Goal: Task Accomplishment & Management: Use online tool/utility

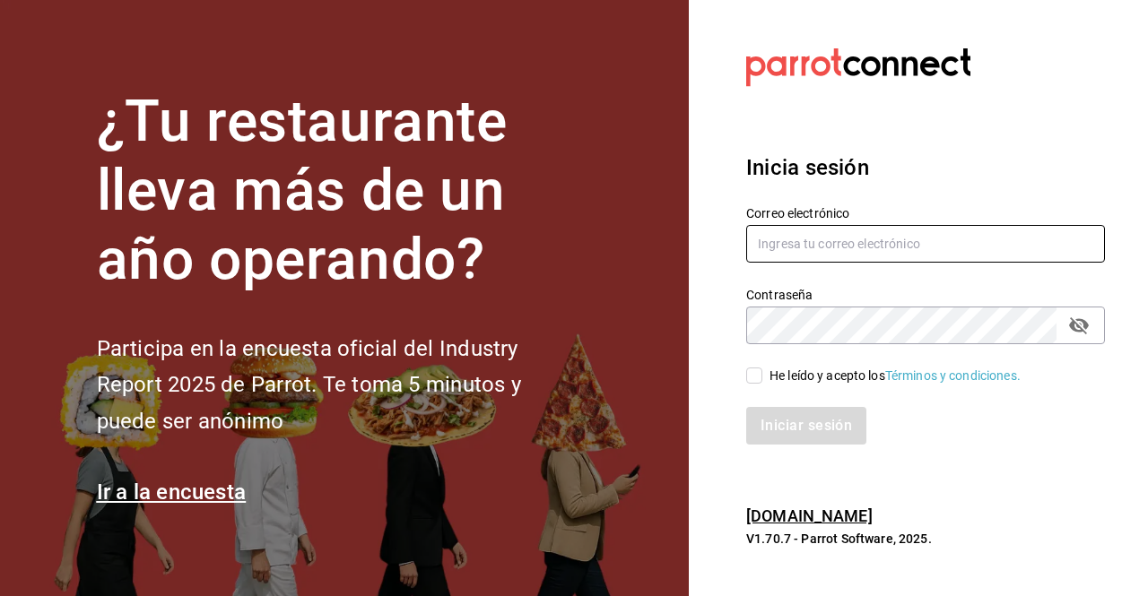
click at [874, 245] on input "text" at bounding box center [925, 244] width 359 height 38
type input "[PERSON_NAME][EMAIL_ADDRESS][PERSON_NAME][DOMAIN_NAME]"
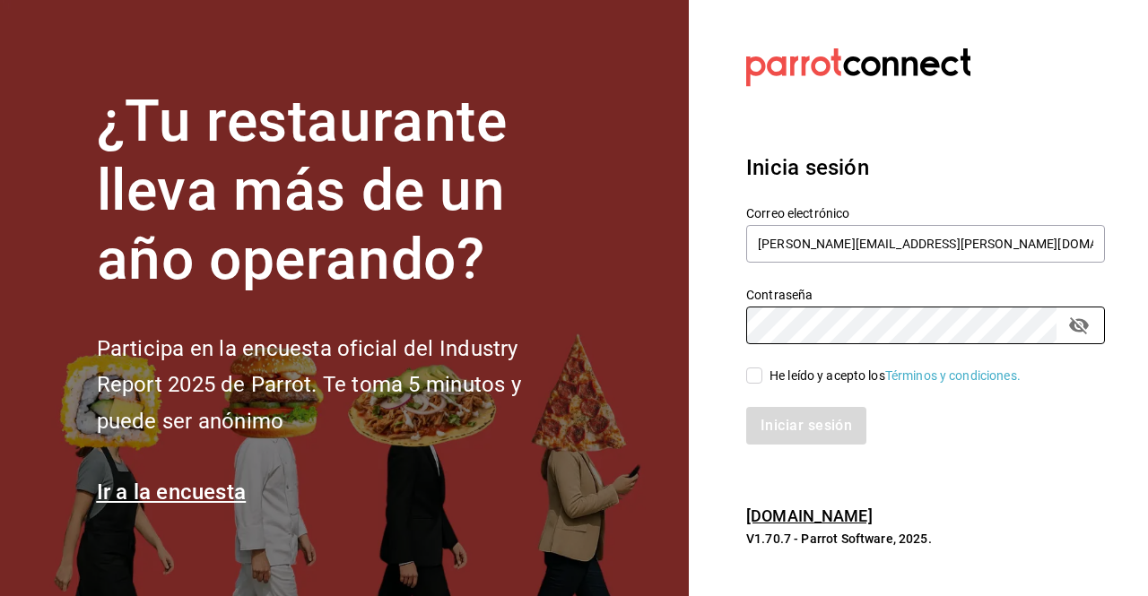
click at [757, 376] on input "He leído y acepto los Términos y condiciones." at bounding box center [754, 376] width 16 height 16
checkbox input "true"
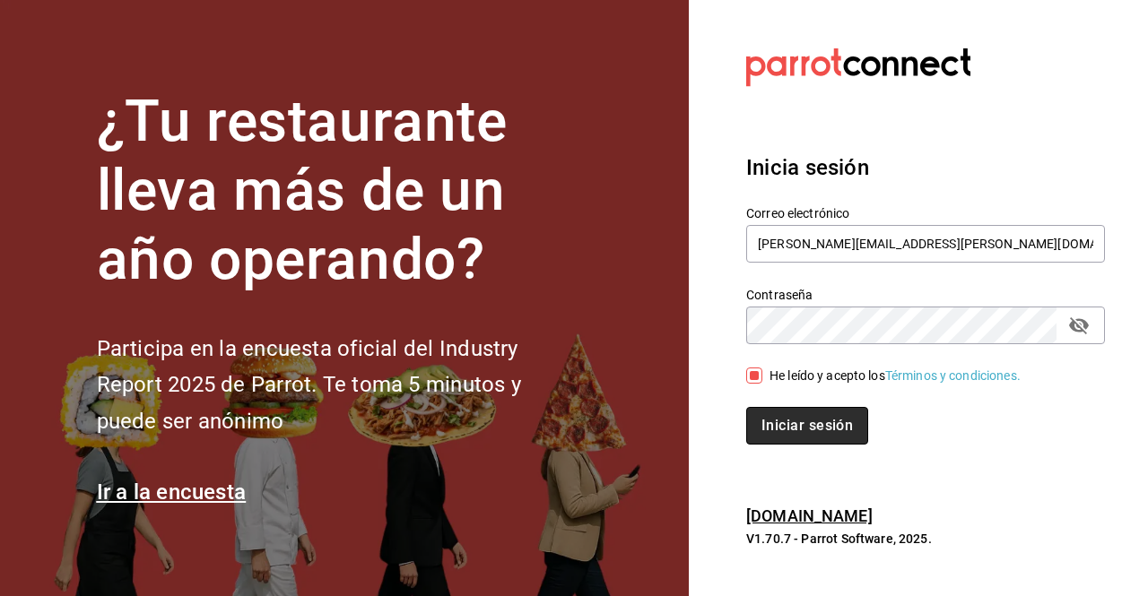
click at [790, 436] on button "Iniciar sesión" at bounding box center [807, 426] width 122 height 38
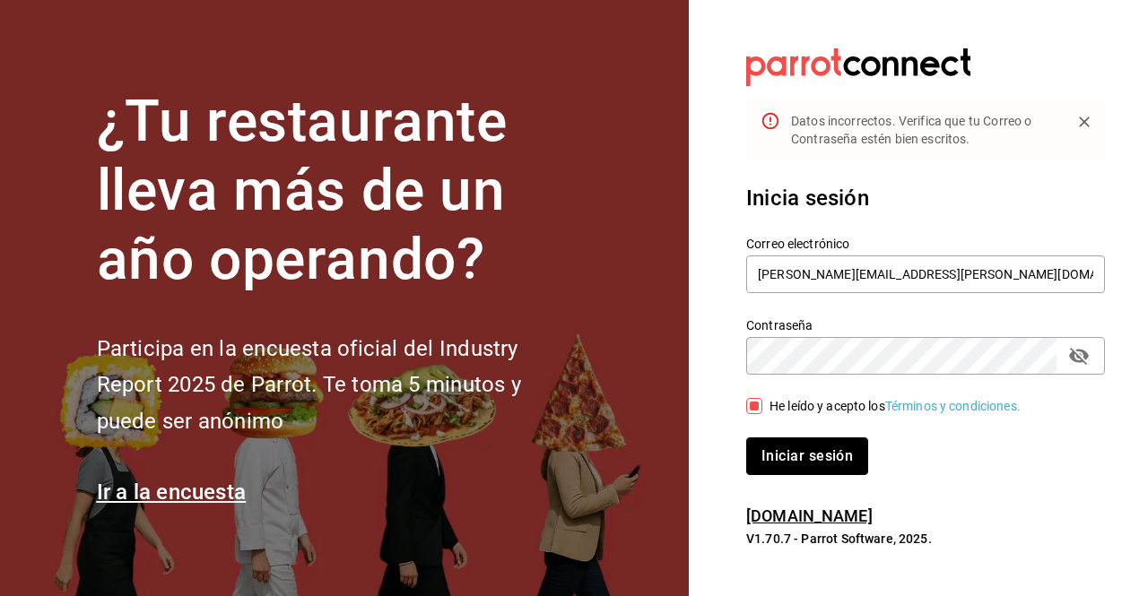
drag, startPoint x: 829, startPoint y: 438, endPoint x: 1147, endPoint y: 285, distance: 352.5
click at [1147, 285] on section "Datos incorrectos. Verifica que tu Correo o Contraseña [PERSON_NAME] escritos. …" at bounding box center [918, 298] width 459 height 596
click at [1072, 373] on div "Correo electrónico [PERSON_NAME][EMAIL_ADDRESS][PERSON_NAME][DOMAIN_NAME] Contr…" at bounding box center [915, 344] width 380 height 261
click at [1072, 373] on div "Contraseña" at bounding box center [925, 356] width 359 height 38
click at [1075, 368] on div "Contraseña" at bounding box center [925, 356] width 359 height 38
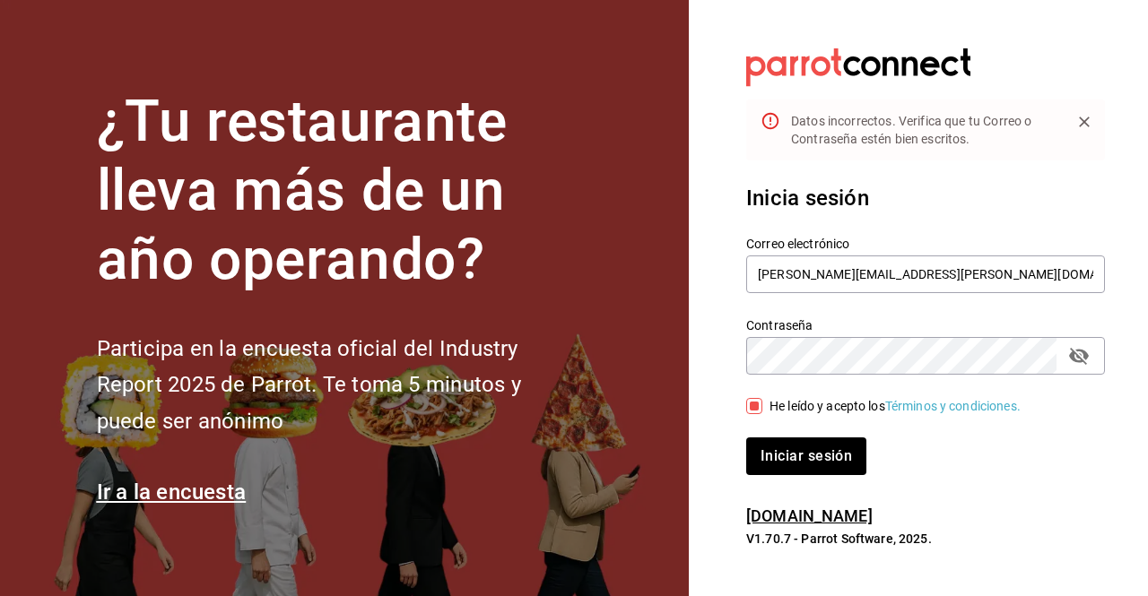
click at [1075, 368] on button "passwordField" at bounding box center [1078, 356] width 30 height 30
click at [746, 438] on button "Iniciar sesión" at bounding box center [806, 457] width 120 height 38
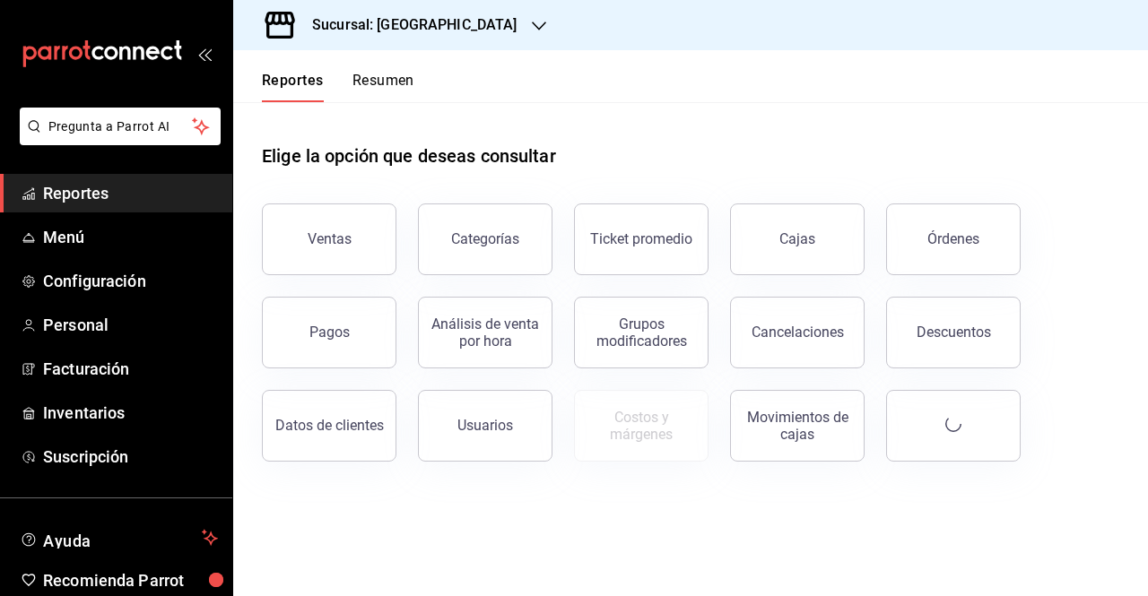
click at [492, 11] on div "Sucursal: [GEOGRAPHIC_DATA]" at bounding box center [400, 25] width 306 height 50
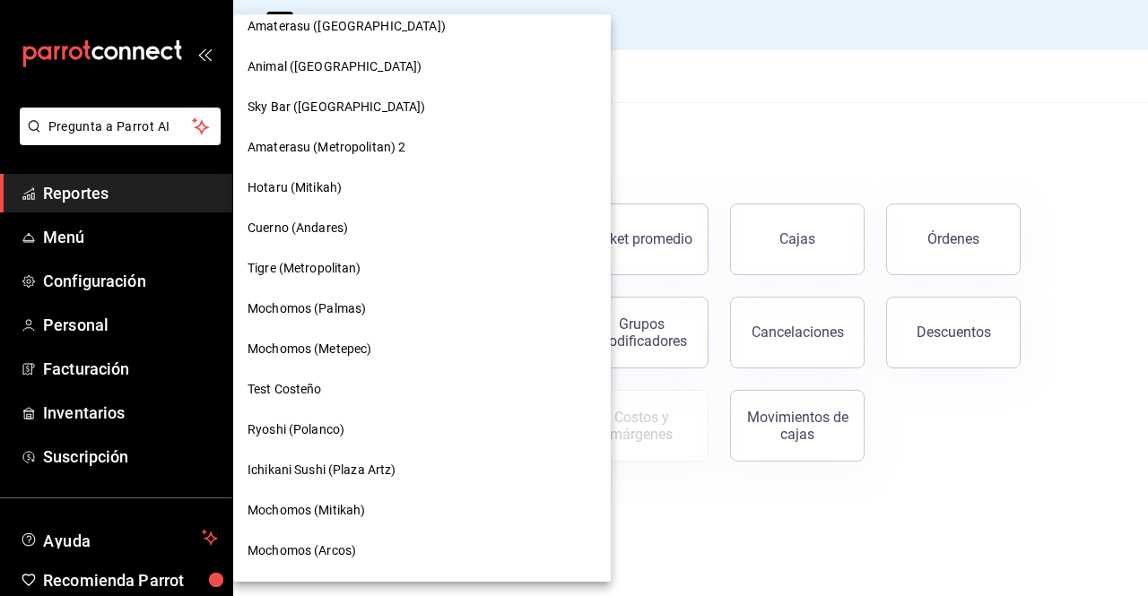
scroll to position [937, 0]
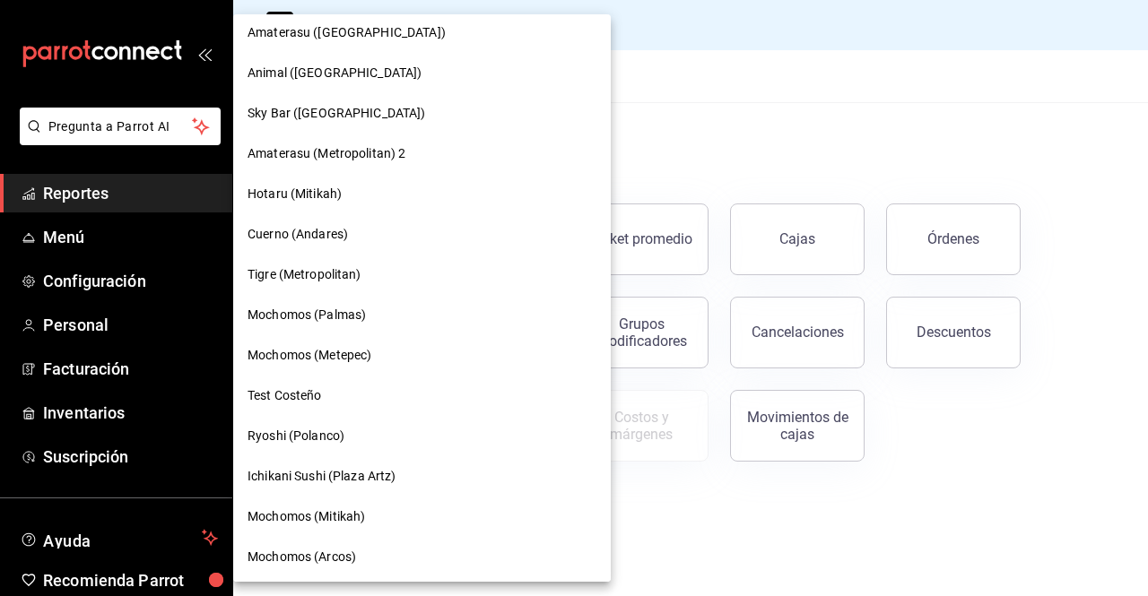
click at [347, 333] on div "Mochomos (Palmas)" at bounding box center [422, 315] width 378 height 40
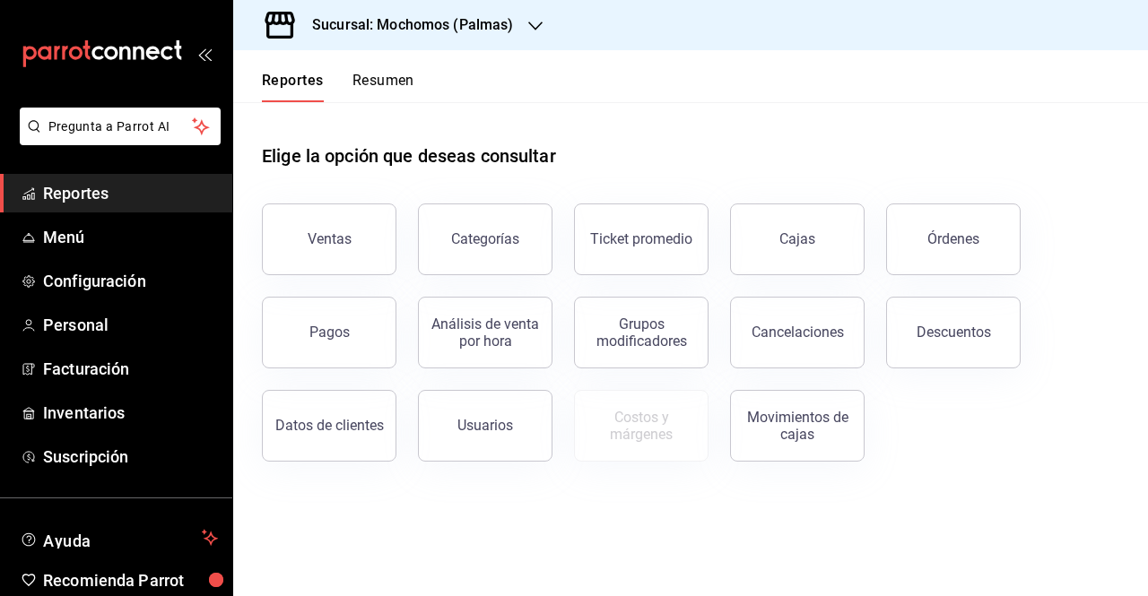
click at [487, 46] on div "Sucursal: Mochomos (Palmas)" at bounding box center [398, 25] width 302 height 50
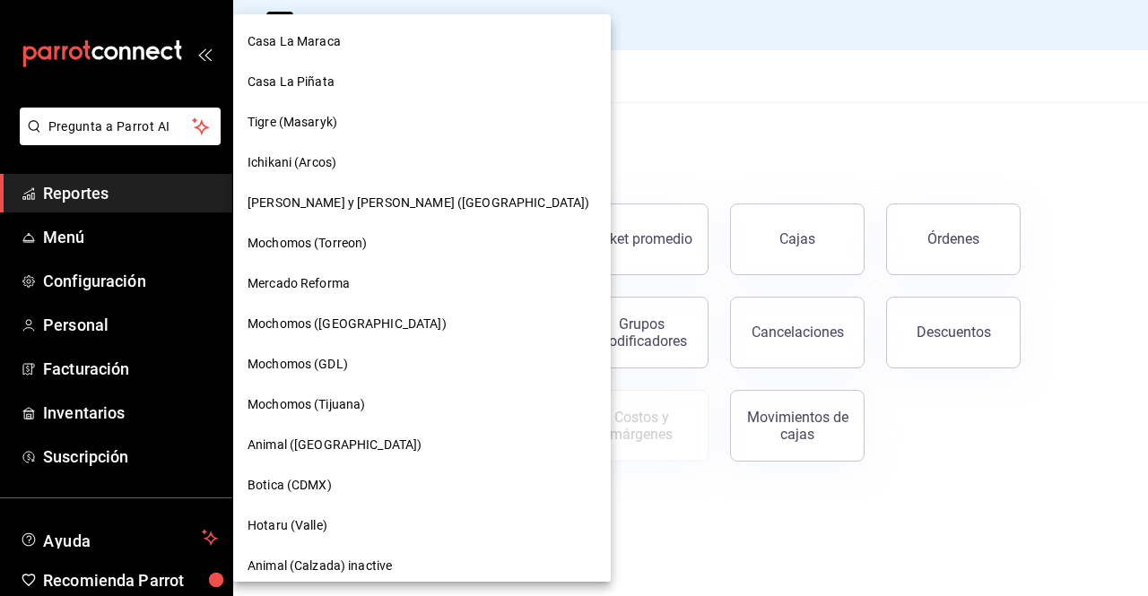
click at [501, 111] on div "Tigre (Masaryk)" at bounding box center [422, 122] width 378 height 40
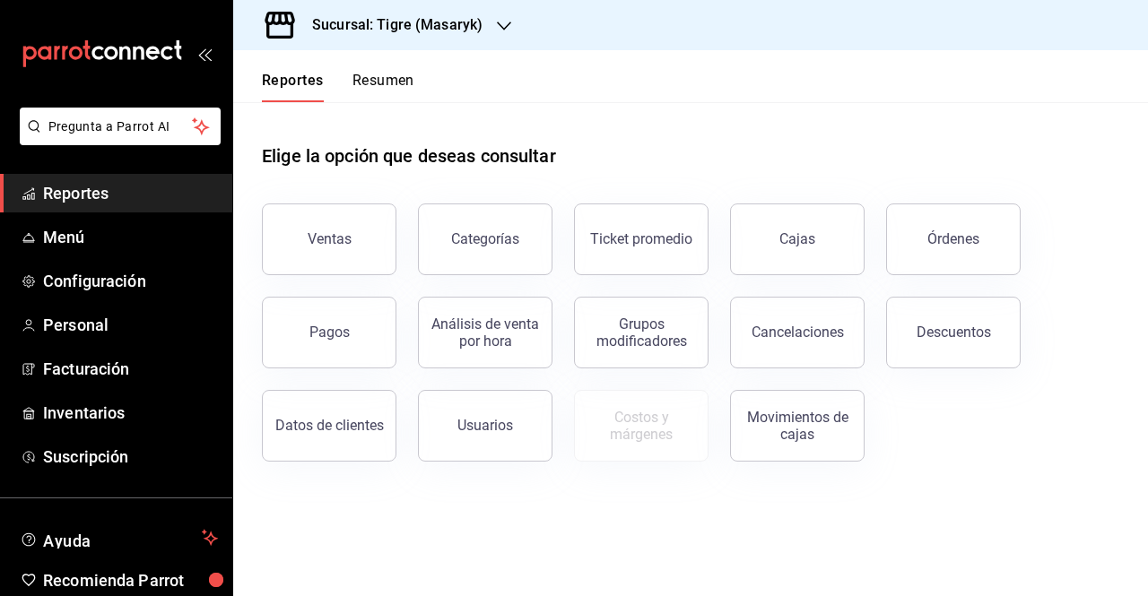
click at [493, 30] on div "Sucursal: Tigre (Masaryk)" at bounding box center [382, 25] width 271 height 50
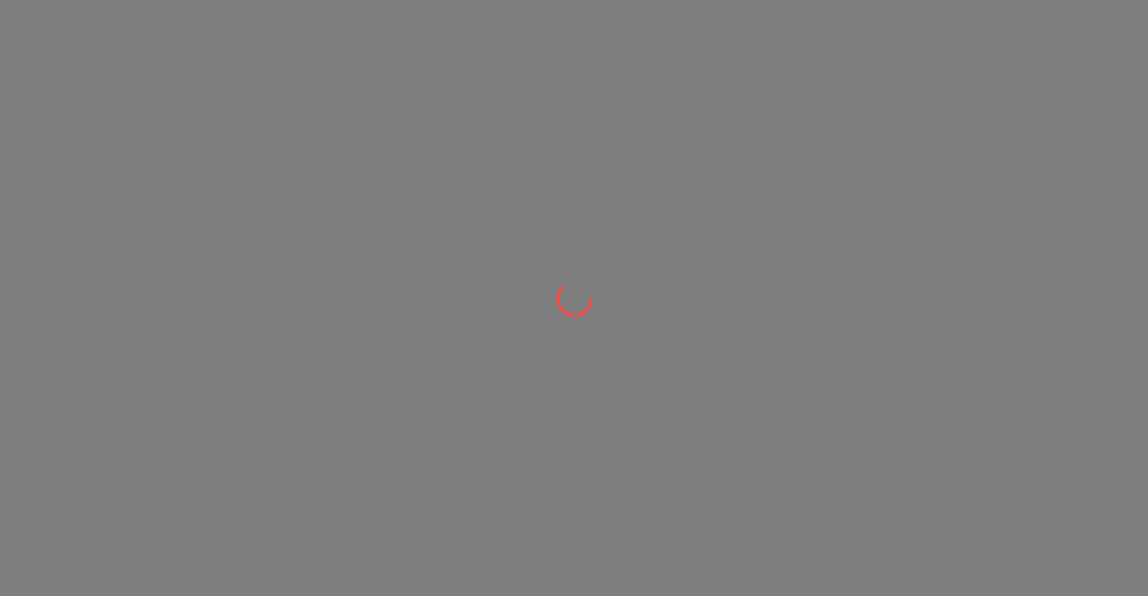
drag, startPoint x: 508, startPoint y: 69, endPoint x: 511, endPoint y: 151, distance: 81.7
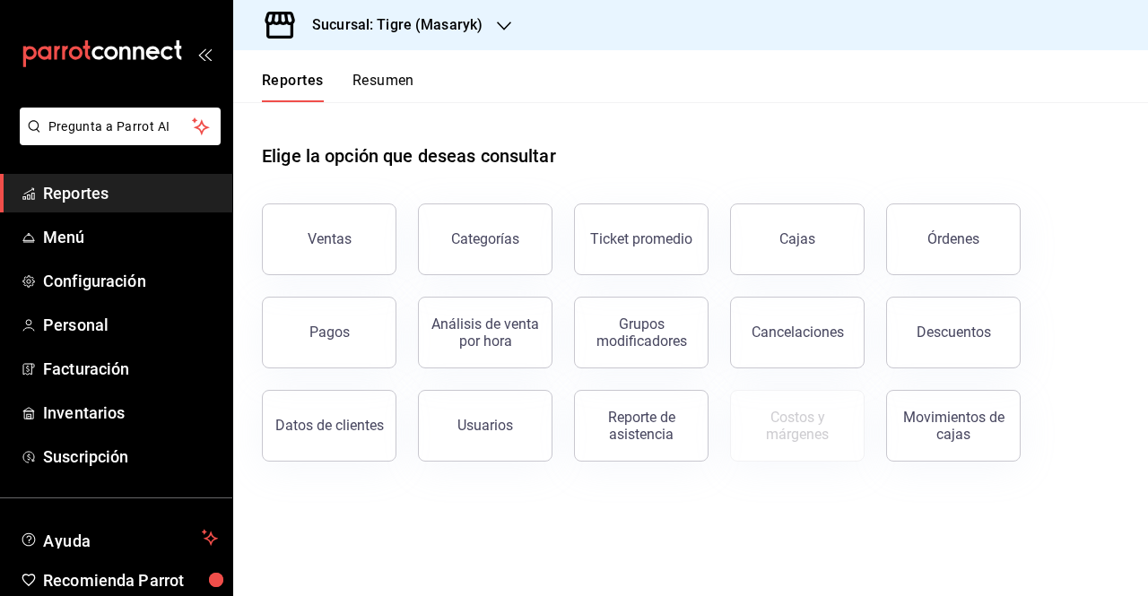
click at [507, 14] on div "Sucursal: Tigre (Masaryk)" at bounding box center [382, 25] width 271 height 50
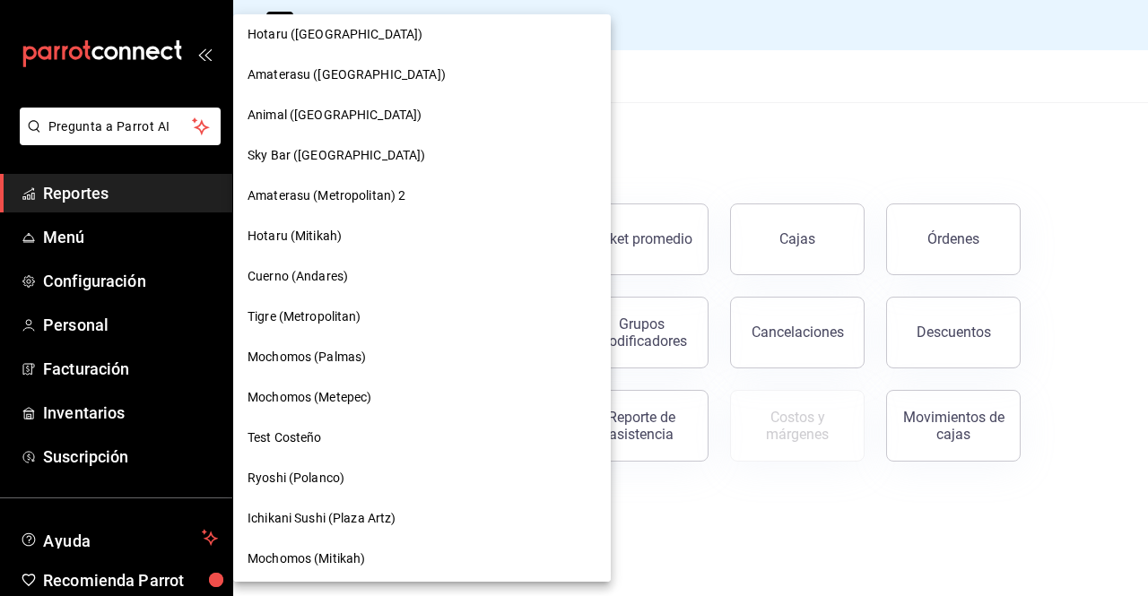
scroll to position [973, 0]
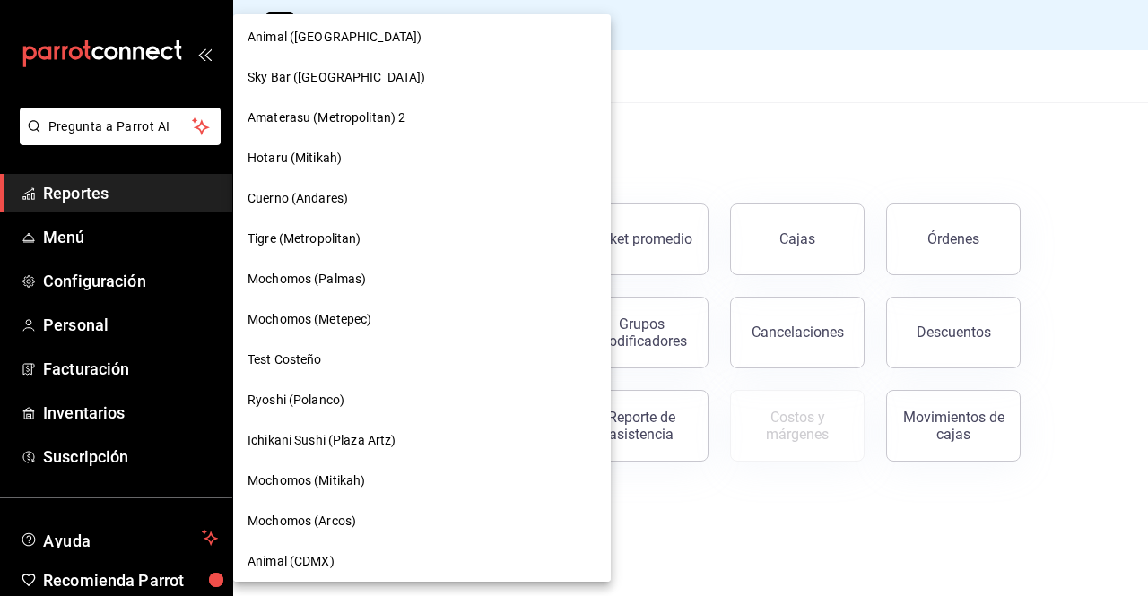
click at [404, 307] on div "Mochomos (Metepec)" at bounding box center [422, 319] width 378 height 40
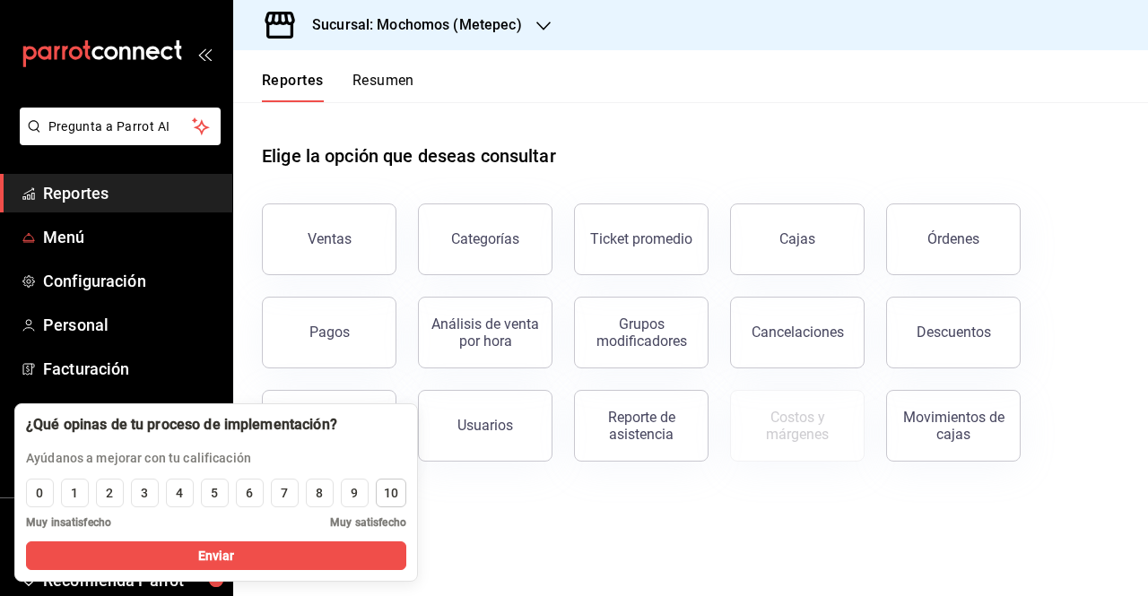
drag, startPoint x: 119, startPoint y: 247, endPoint x: 384, endPoint y: 505, distance: 369.1
click at [119, 247] on span "Menú" at bounding box center [130, 237] width 175 height 24
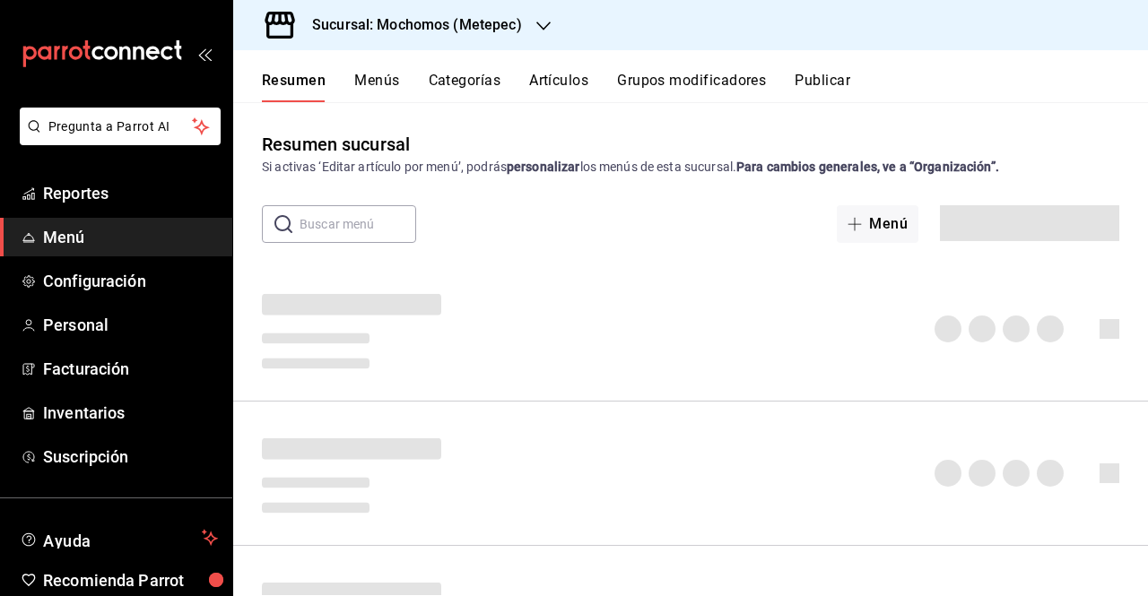
click at [542, 88] on button "Artículos" at bounding box center [558, 87] width 59 height 30
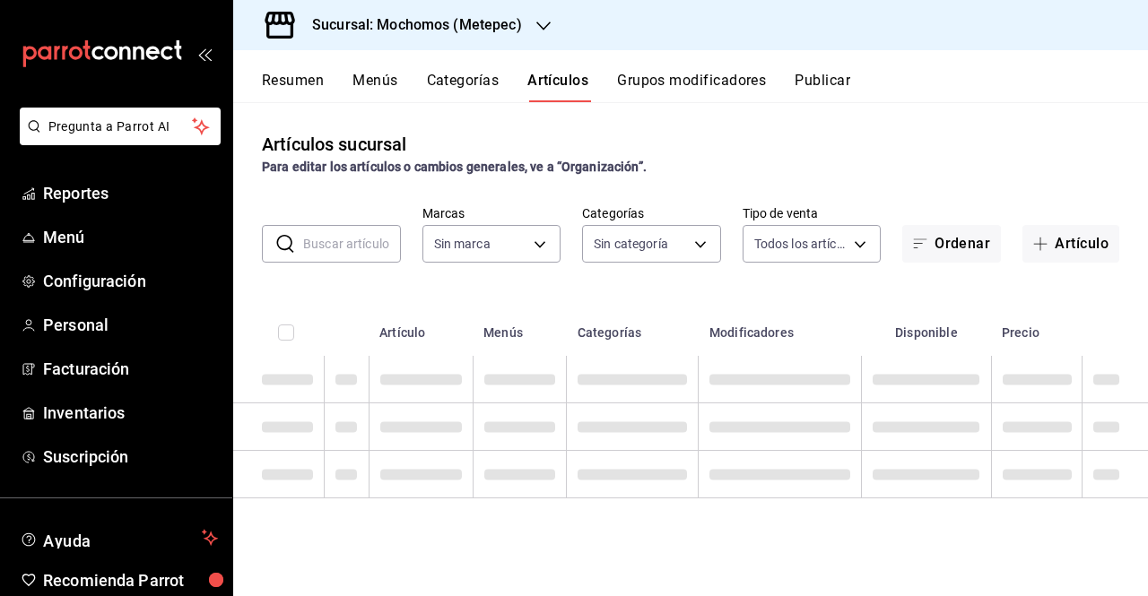
click at [542, 88] on button "Artículos" at bounding box center [557, 87] width 61 height 30
click at [330, 229] on input "text" at bounding box center [352, 244] width 98 height 36
type input "baca"
type input "c9cbc288-c827-488d-81f5-370afefb1912,46081463-7037-4dd2-a9ab-e56ff6a8fa7c,bf958…"
type input "2365f74e-aa6b-4392-bdf2-72765591bddf"
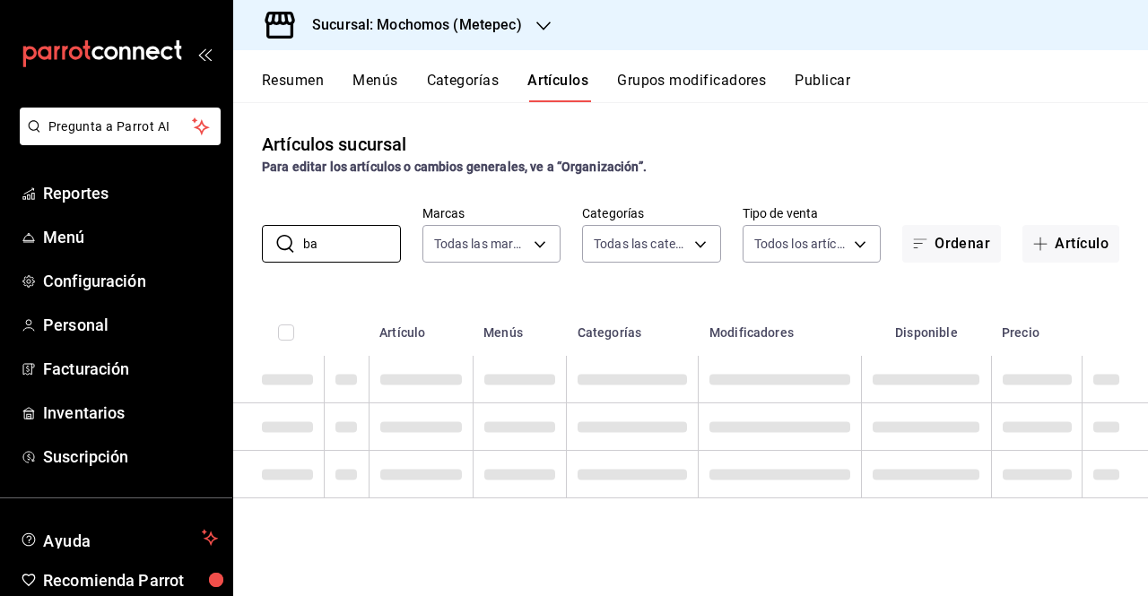
type input "b"
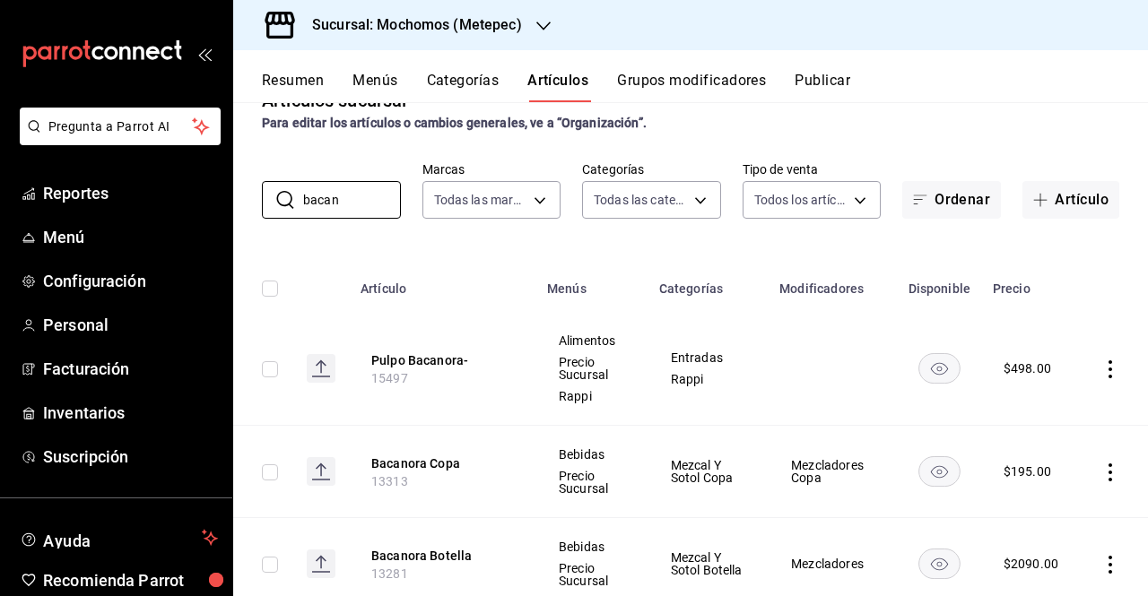
scroll to position [100, 0]
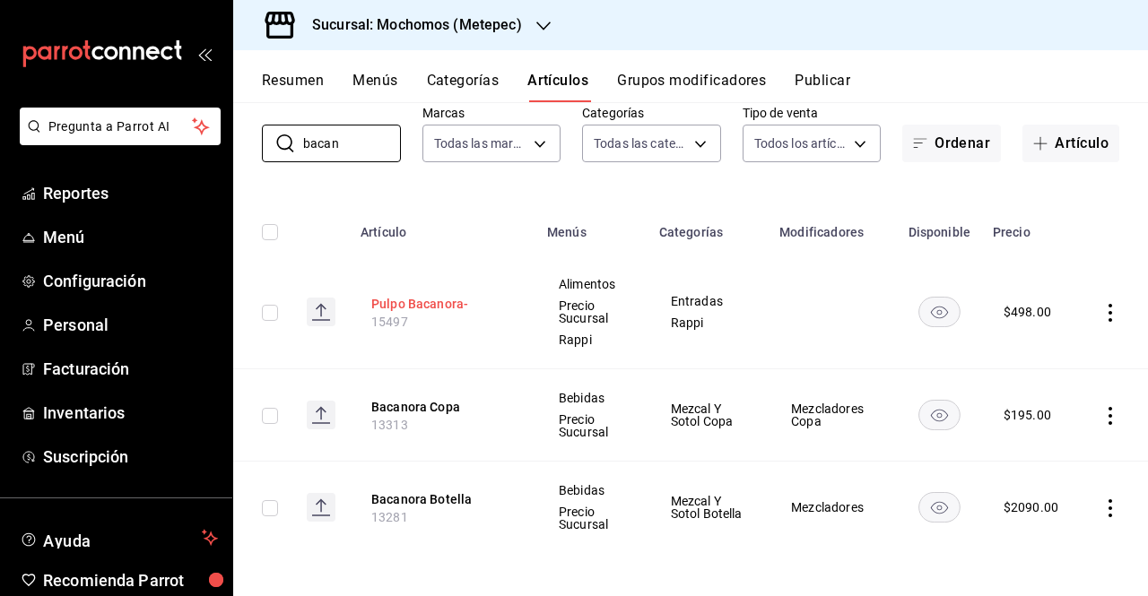
type input "bacan"
click at [451, 305] on button "Pulpo Bacanora-" at bounding box center [442, 304] width 143 height 18
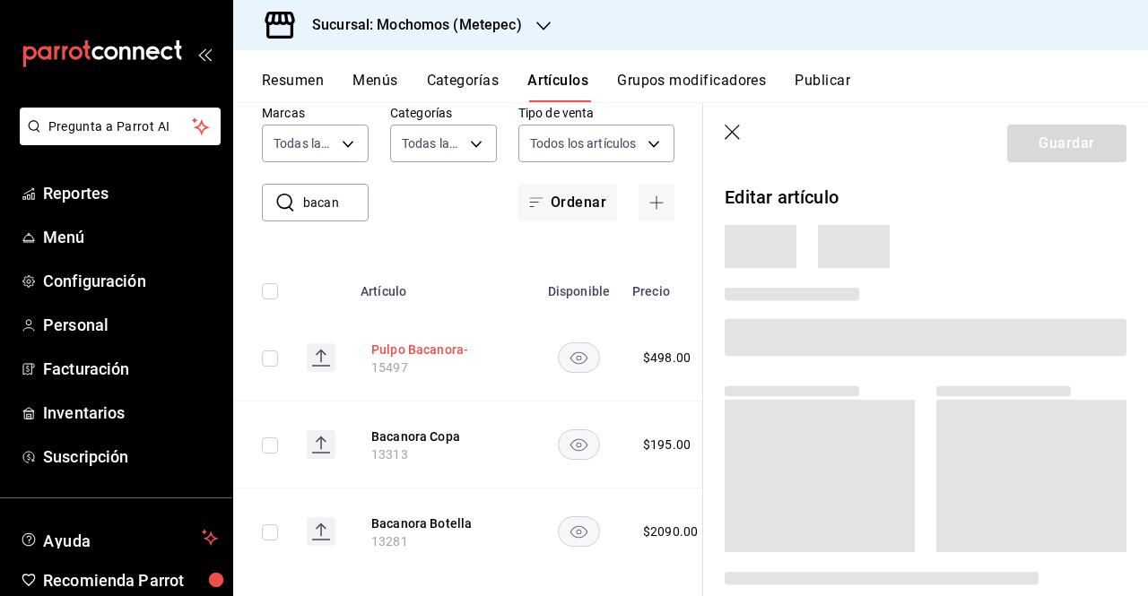
scroll to position [63, 0]
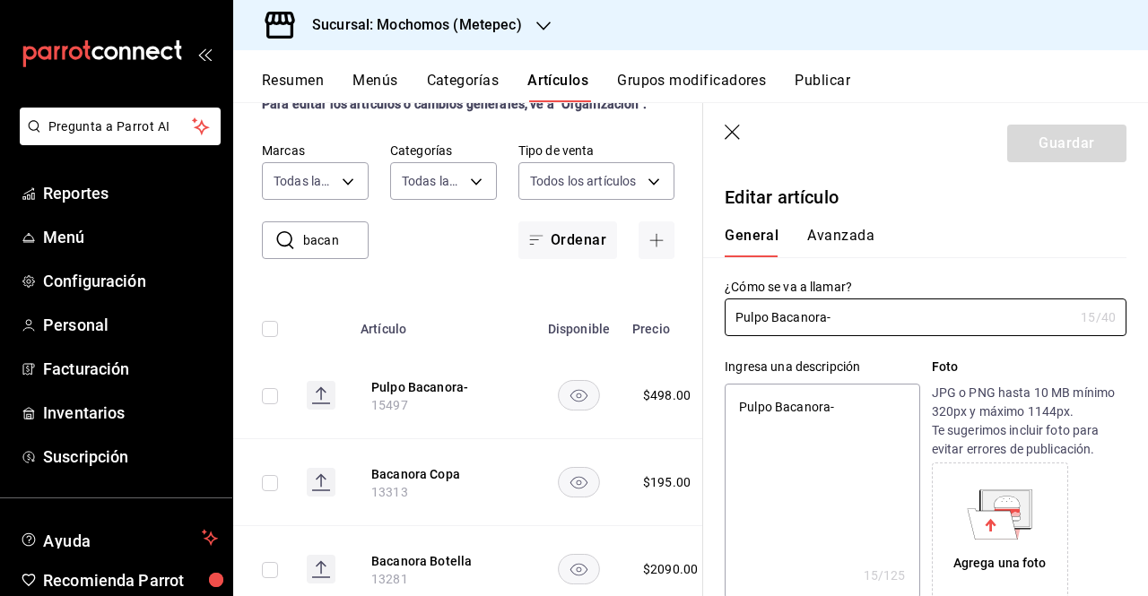
type textarea "x"
type input "$498.00"
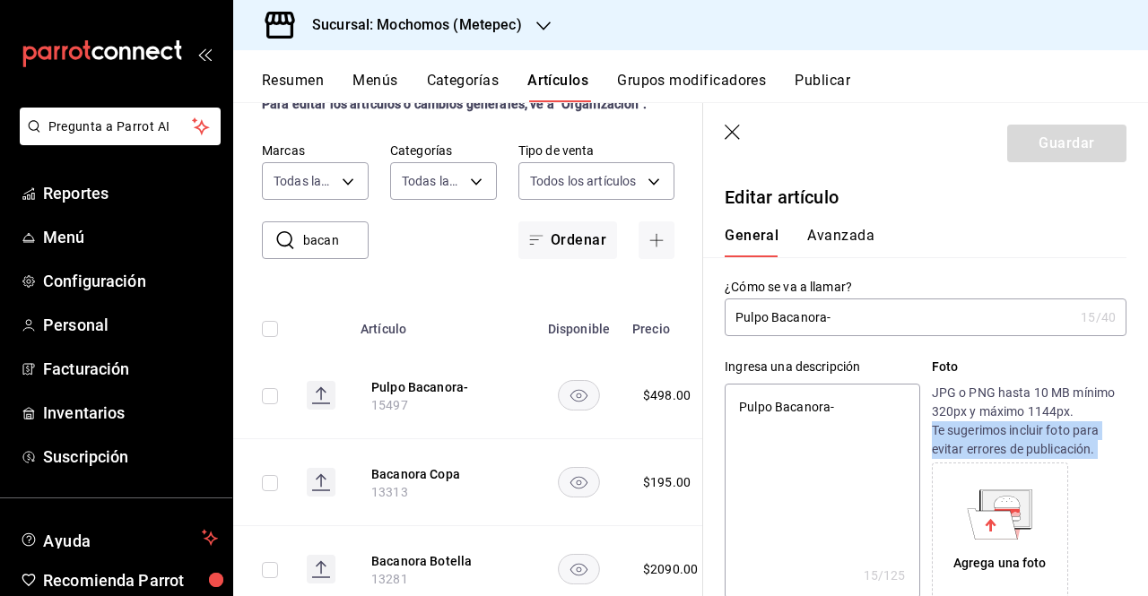
drag, startPoint x: 925, startPoint y: 422, endPoint x: 1146, endPoint y: 481, distance: 228.2
click at [1146, 481] on section "Guardar Editar artículo General Avanzada ¿Cómo se va a llamar? Pulpo Bacanora- …" at bounding box center [925, 349] width 445 height 493
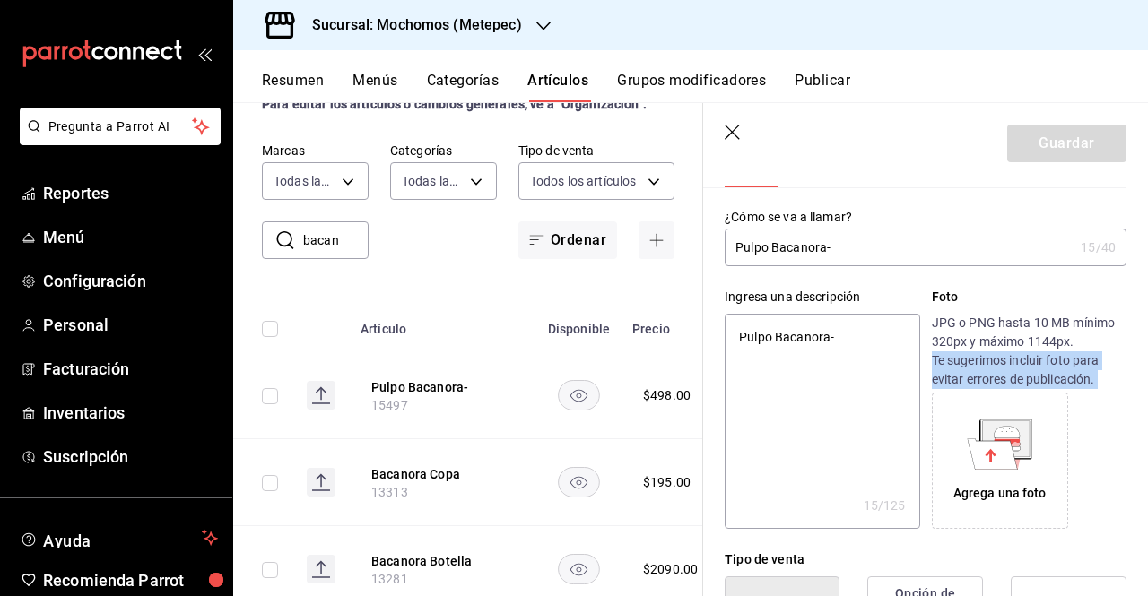
scroll to position [0, 0]
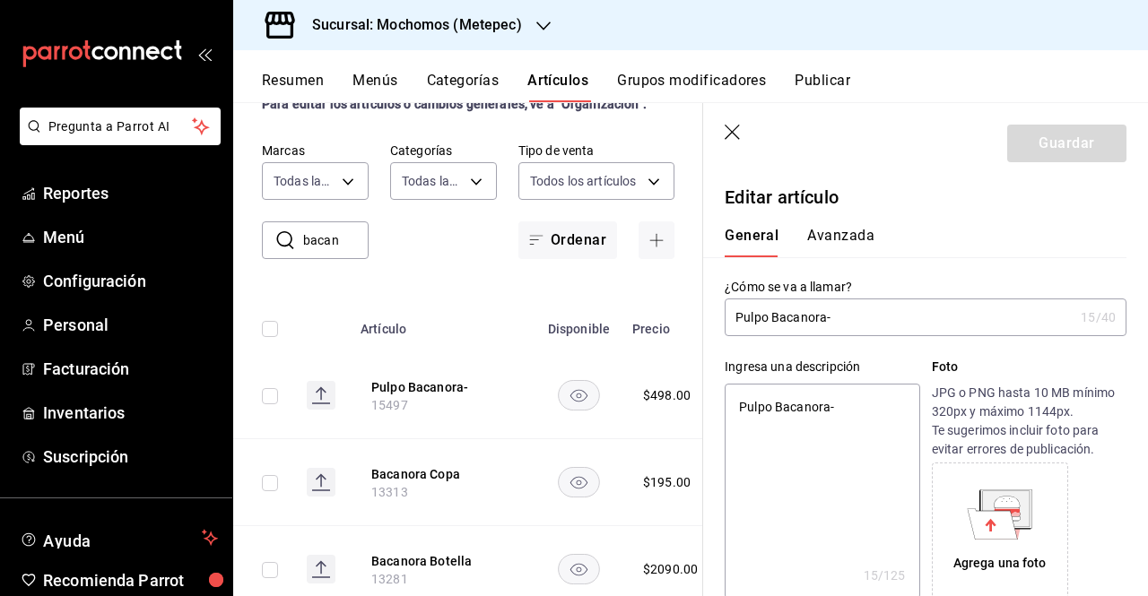
click at [1038, 217] on div "General Avanzada" at bounding box center [914, 234] width 423 height 47
click at [877, 308] on input "Pulpo Bacanora-" at bounding box center [899, 317] width 349 height 36
click at [732, 135] on icon "button" at bounding box center [734, 134] width 18 height 18
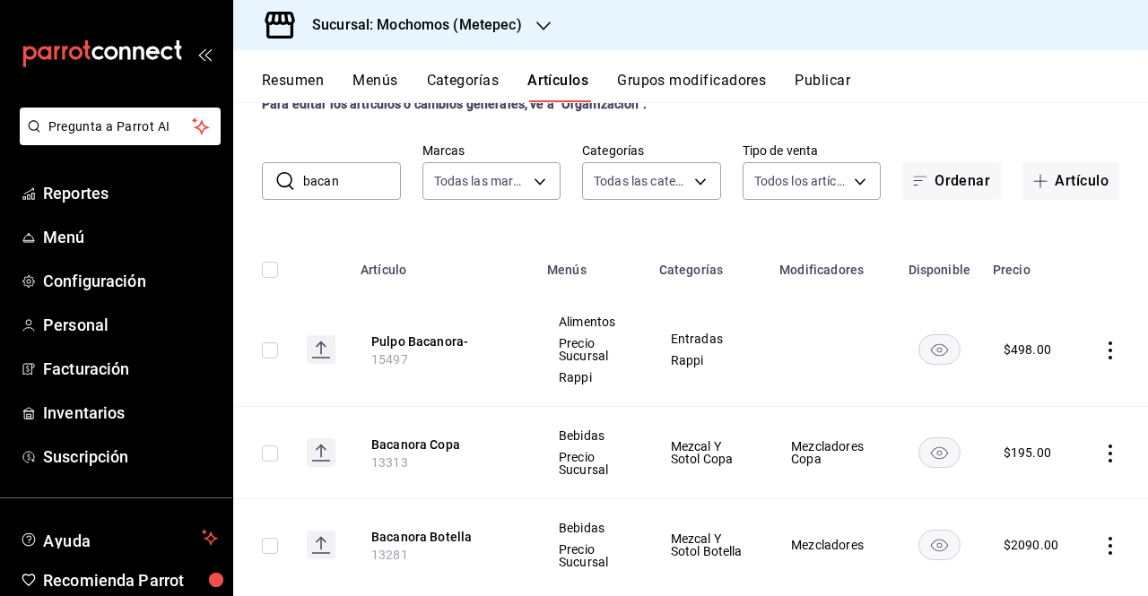
scroll to position [100, 0]
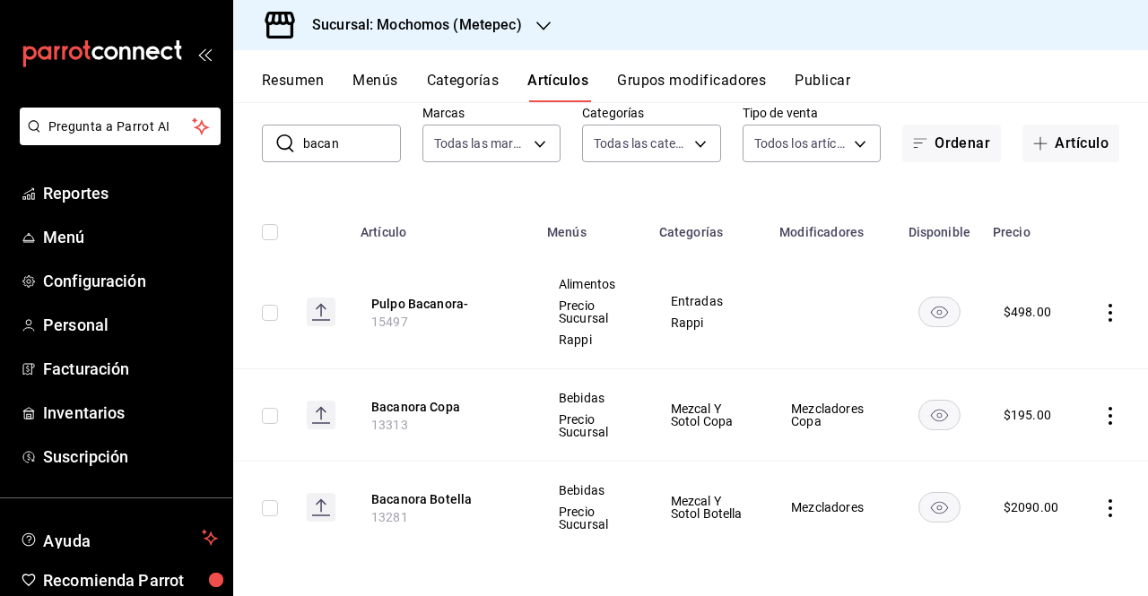
click at [538, 34] on div at bounding box center [543, 25] width 14 height 19
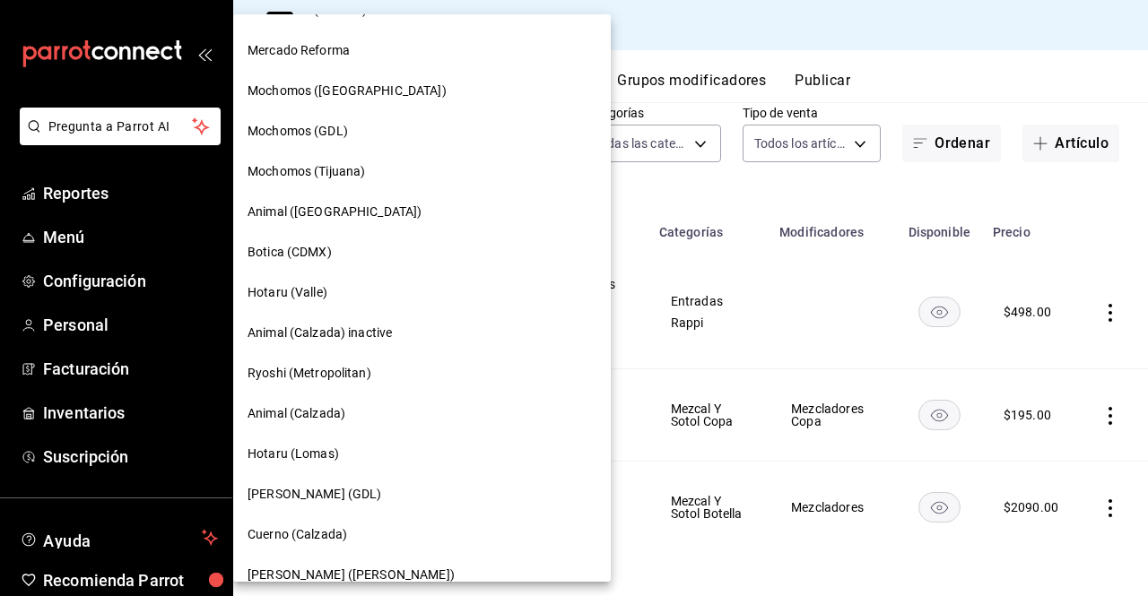
scroll to position [242, 0]
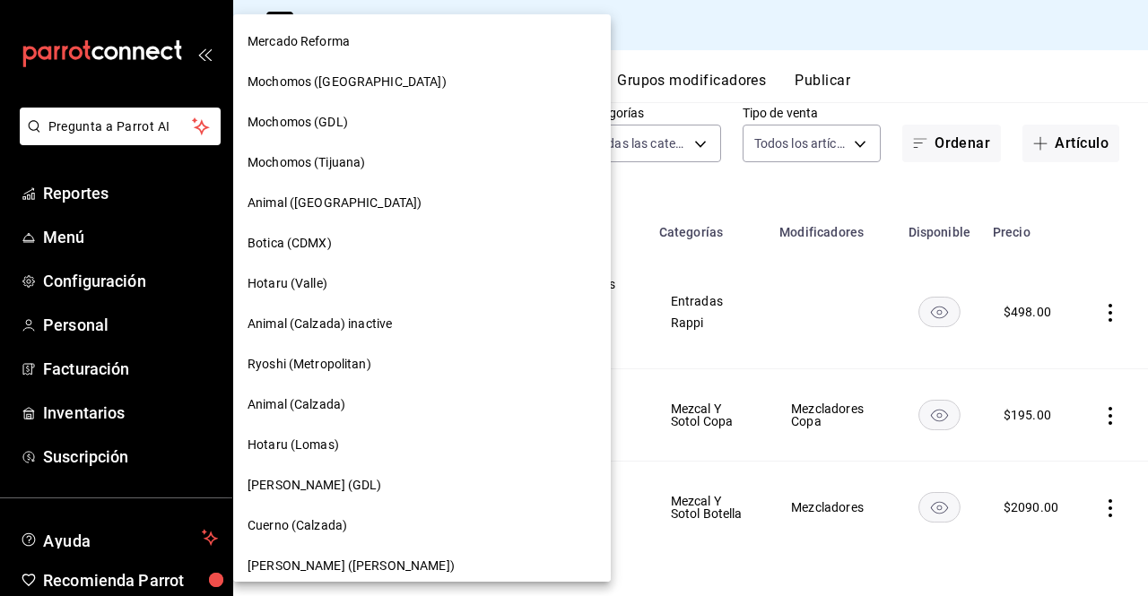
click at [326, 164] on span "Mochomos (Tijuana)" at bounding box center [305, 162] width 117 height 19
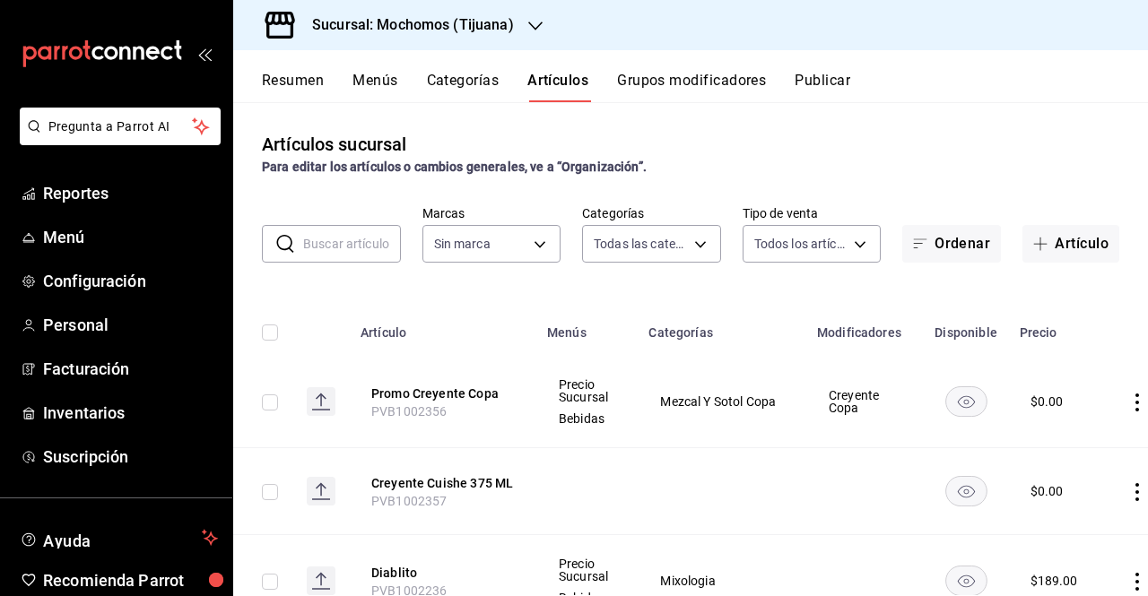
type input "d01c1a80-0c2c-4bb7-96a3-2750fe7e1a71,a374eb17-8ac6-42e7-8227-74a2ddfc174f,358d4…"
click at [306, 225] on div "​ ​" at bounding box center [331, 244] width 139 height 38
type input "bacanora"
type input "c300ab0f-4e96-434a-ab79-9fec8b673c9f"
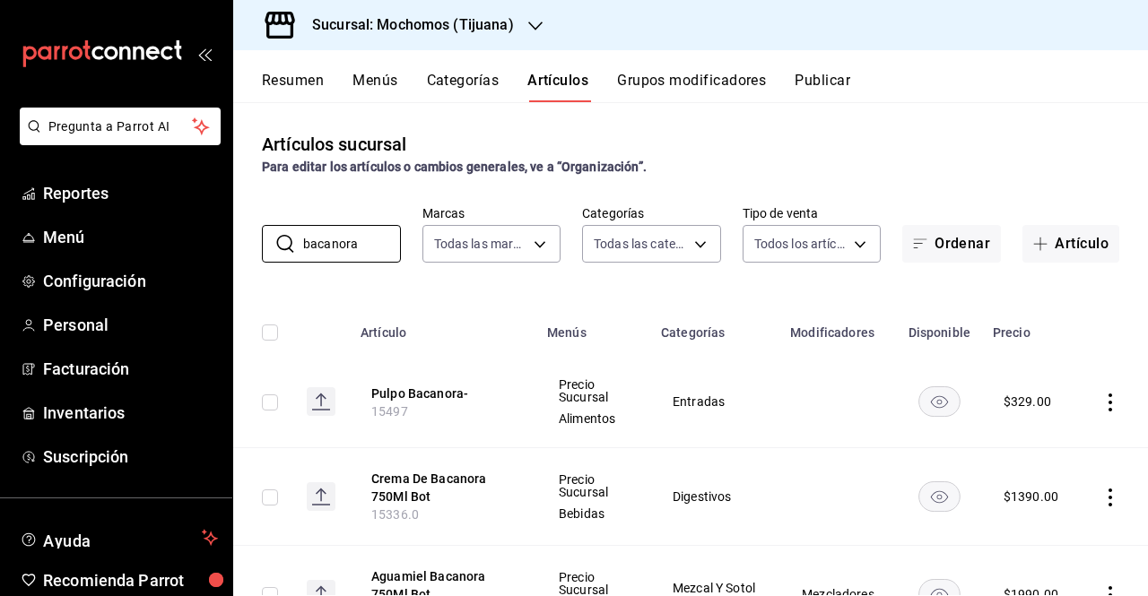
click at [538, 28] on icon "button" at bounding box center [535, 26] width 14 height 14
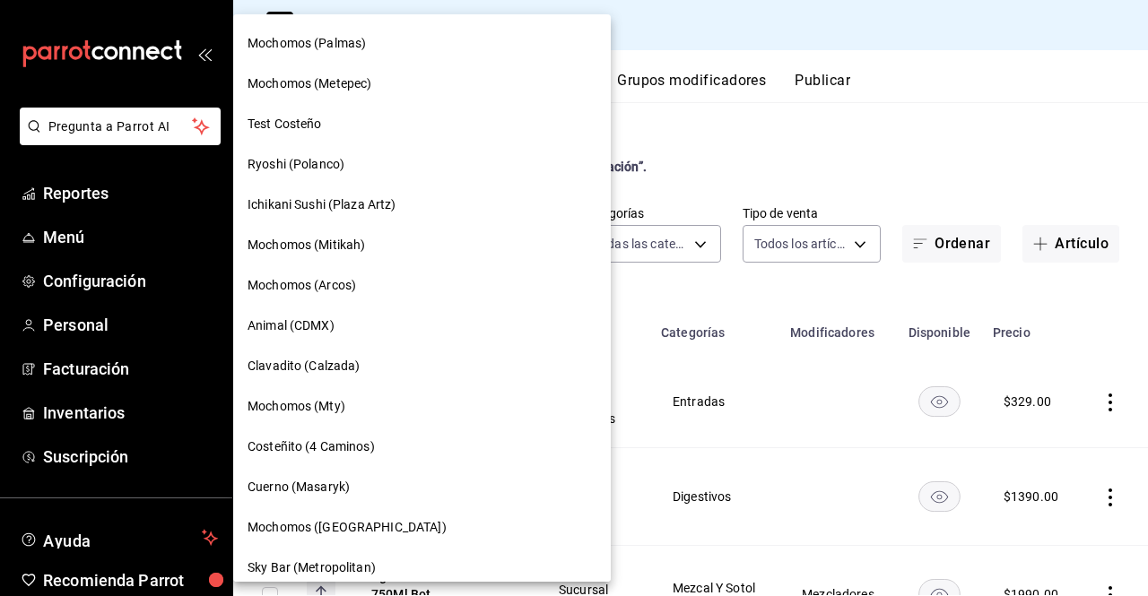
scroll to position [1179, 0]
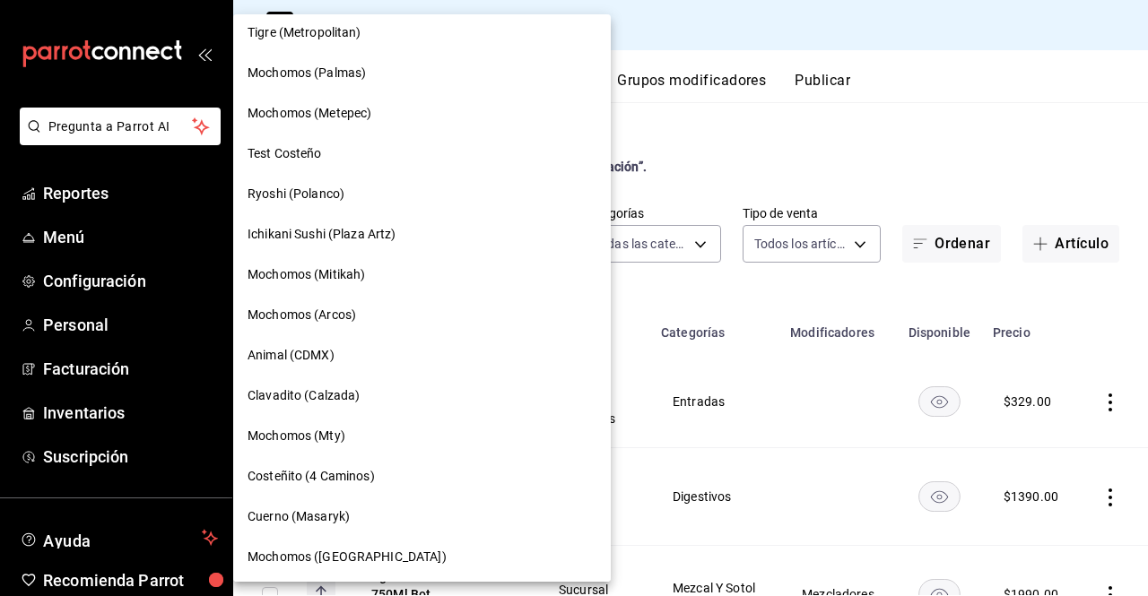
click at [348, 80] on span "Mochomos (Palmas)" at bounding box center [306, 73] width 118 height 19
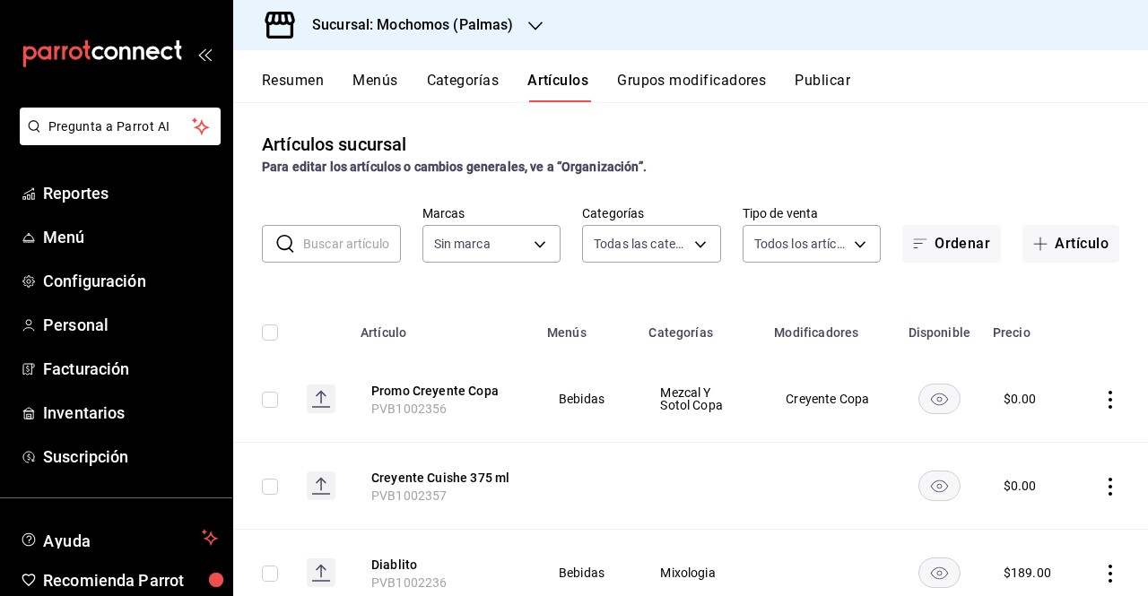
type input "bf8485d7-e0cc-45c4-ab71-007f8ecc3e56,b9965cb2-92ec-4840-853f-0e08f184e216,7b542…"
type input "70f98016-ab90-4f26-81e6-ab4884d8d8a0"
click at [347, 231] on input "text" at bounding box center [352, 244] width 98 height 36
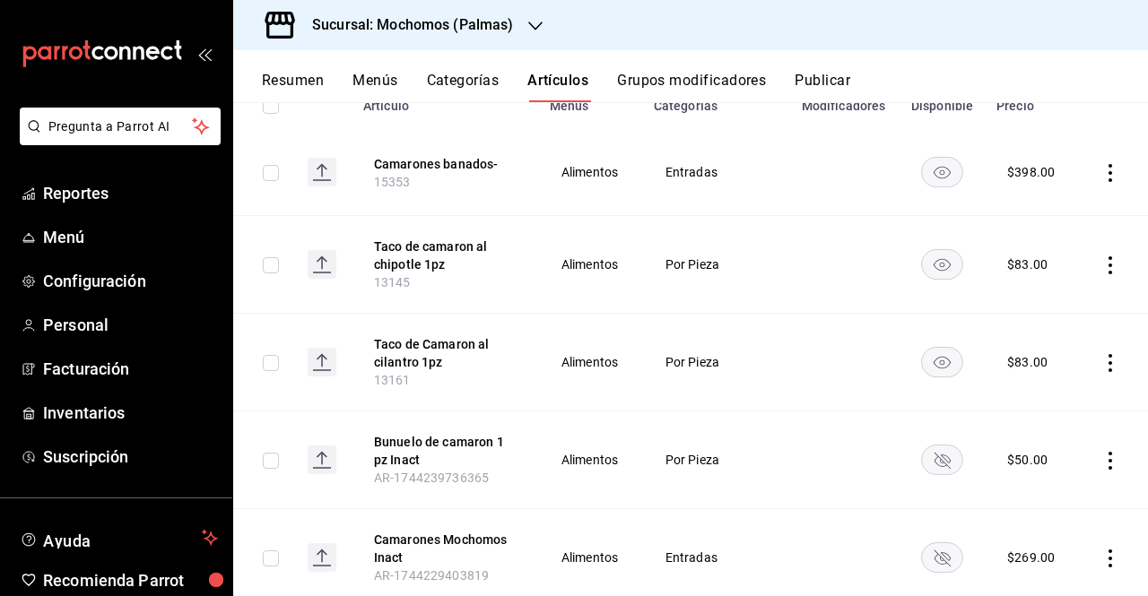
scroll to position [82, 0]
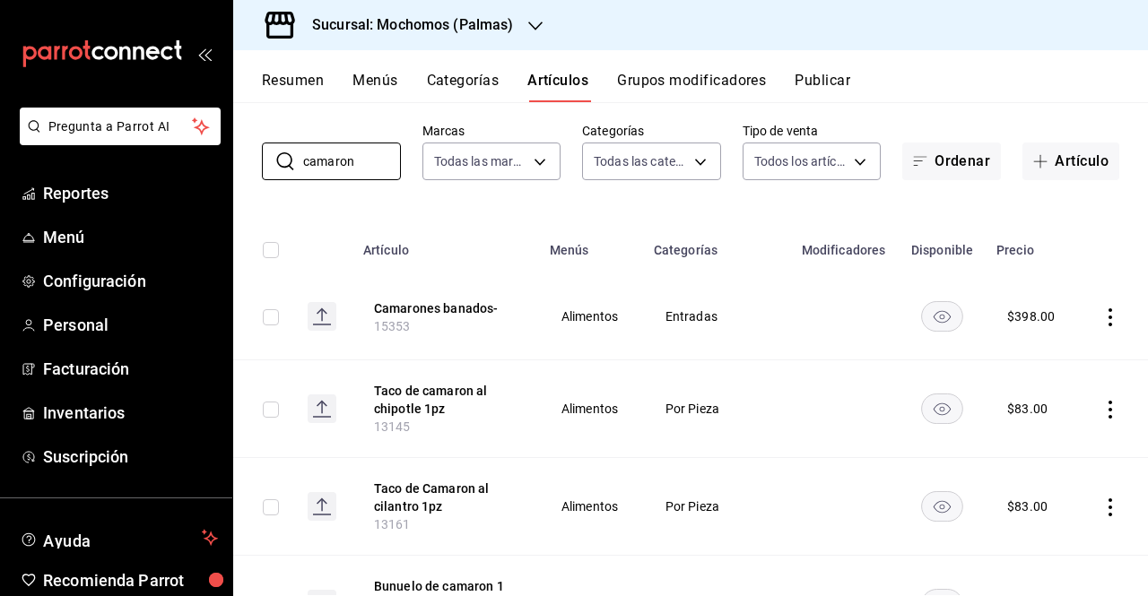
type input "camaron"
